Goal: Task Accomplishment & Management: Manage account settings

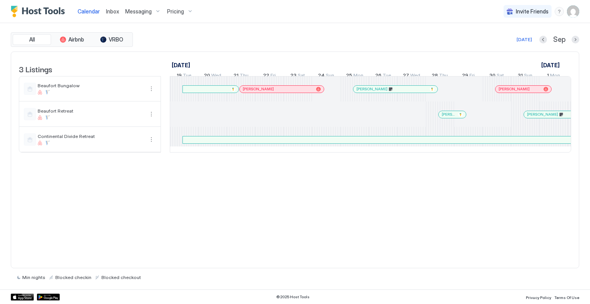
scroll to position [0, 426]
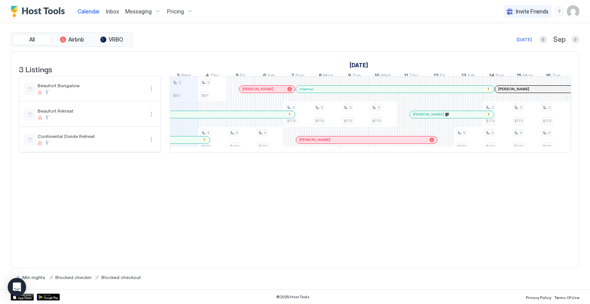
click at [175, 9] on span "Pricing" at bounding box center [175, 11] width 17 height 7
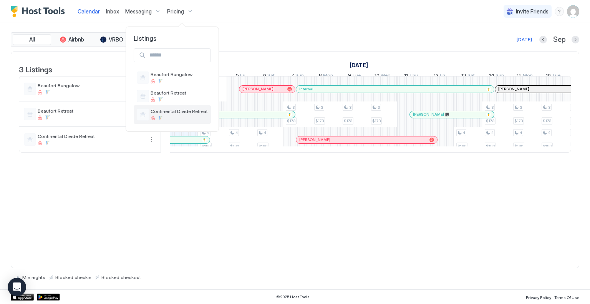
click at [170, 111] on span "Continental Divide Retreat" at bounding box center [178, 111] width 57 height 6
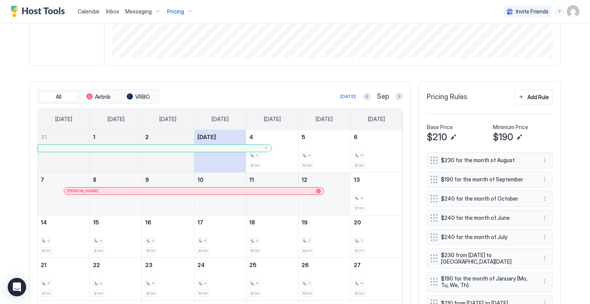
scroll to position [176, 0]
click at [397, 95] on button "Next month" at bounding box center [399, 97] width 8 height 8
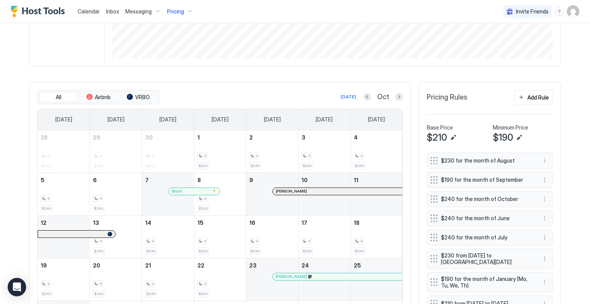
click at [190, 188] on div "Block" at bounding box center [190, 190] width 37 height 5
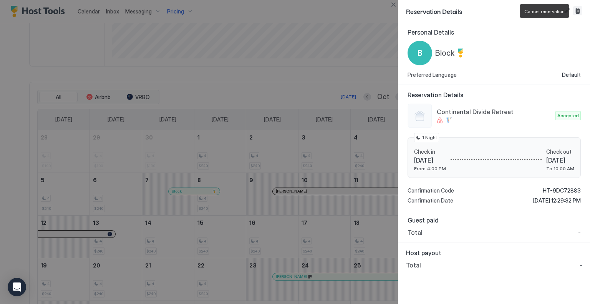
click at [578, 10] on button "Cancel reservation" at bounding box center [577, 10] width 9 height 9
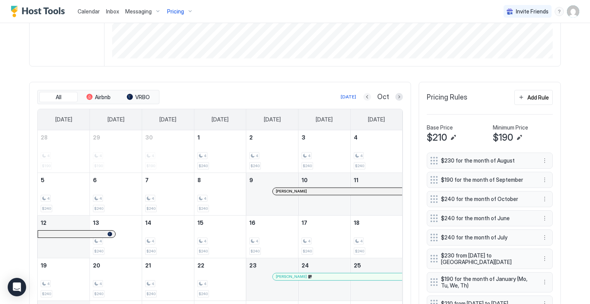
click at [367, 96] on button "Previous month" at bounding box center [367, 97] width 8 height 8
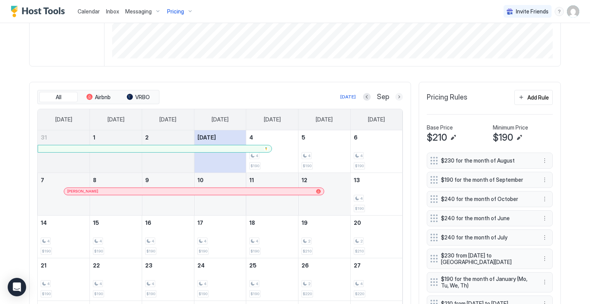
click at [396, 94] on button "Next month" at bounding box center [399, 97] width 8 height 8
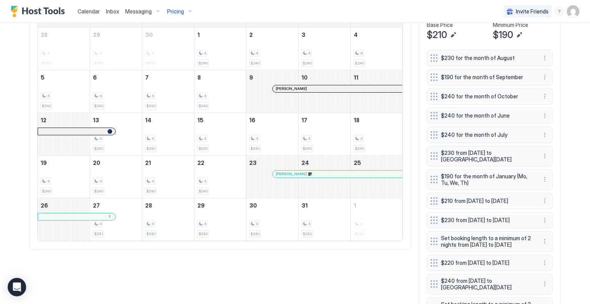
scroll to position [253, 0]
